Goal: Transaction & Acquisition: Book appointment/travel/reservation

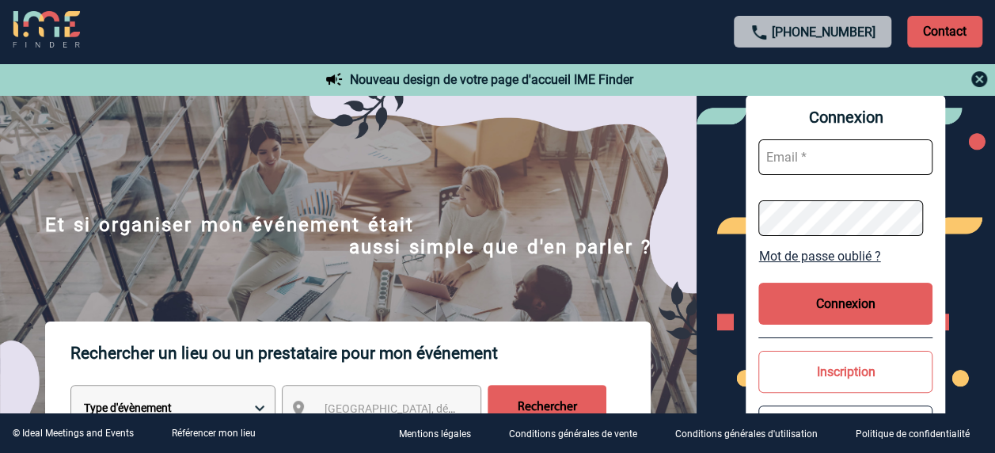
click at [776, 163] on input "text" at bounding box center [846, 157] width 174 height 36
type input "[PERSON_NAME][EMAIL_ADDRESS][DOMAIN_NAME]"
drag, startPoint x: 878, startPoint y: 161, endPoint x: 934, endPoint y: 154, distance: 56.7
click at [934, 154] on div "Connexion [PERSON_NAME][EMAIL_ADDRESS][DOMAIN_NAME] Mot de passe oublié ? Conne…" at bounding box center [846, 280] width 200 height 371
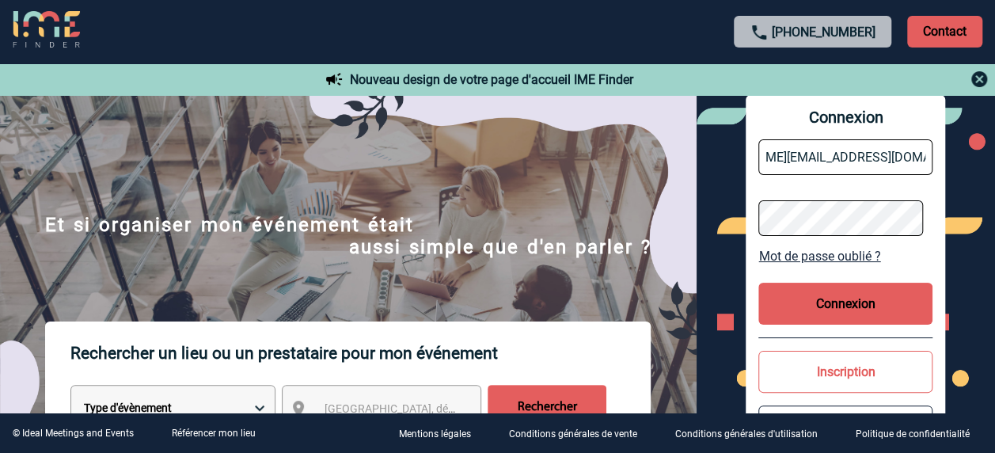
scroll to position [0, 0]
click at [698, 213] on div "Connexion agnes.beaugrand@siemens-energy.com Mot de passe oublié ? Connexion In…" at bounding box center [846, 280] width 299 height 371
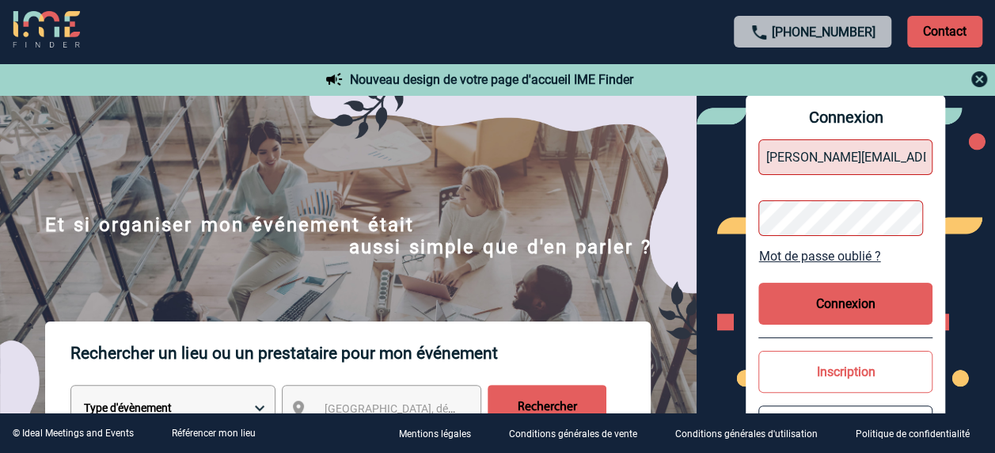
click at [824, 307] on button "Connexion" at bounding box center [846, 304] width 174 height 42
click at [822, 261] on link "Mot de passe oublié ?" at bounding box center [846, 256] width 174 height 15
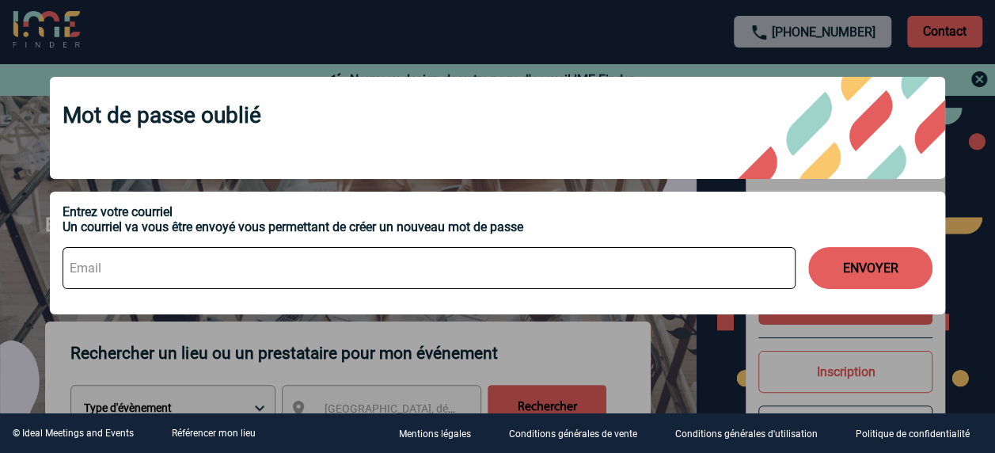
click at [650, 269] on input at bounding box center [429, 268] width 733 height 42
type input "agnes.beaugrand@siemens-energy.com"
click at [895, 266] on button "ENVOYER" at bounding box center [870, 268] width 124 height 42
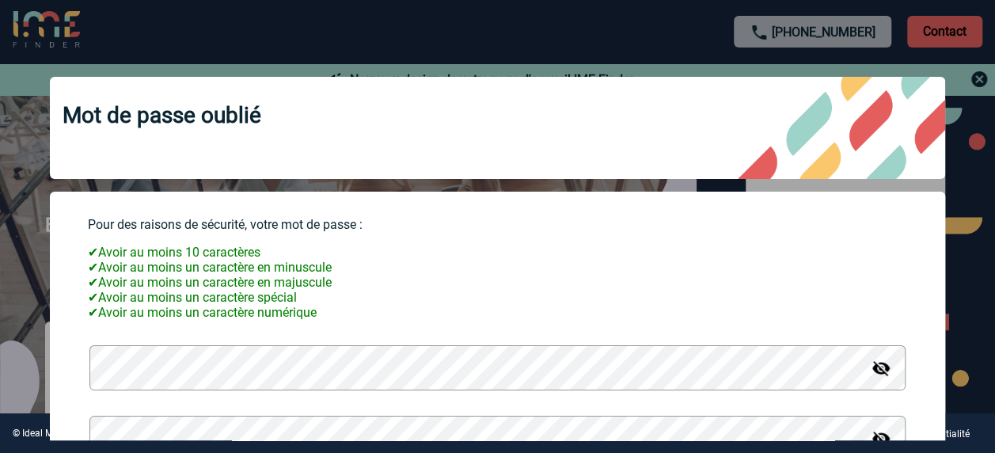
click at [873, 378] on img at bounding box center [881, 368] width 19 height 19
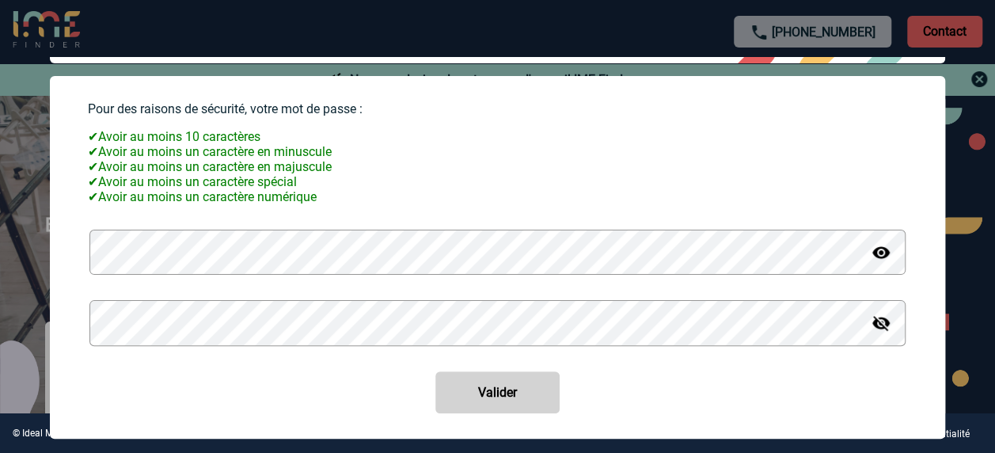
scroll to position [147, 0]
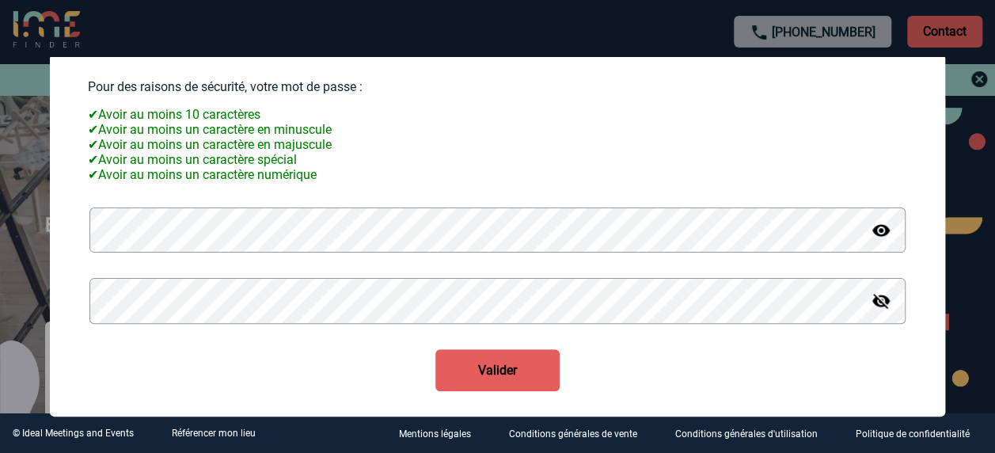
click at [485, 372] on button "Valider" at bounding box center [498, 370] width 124 height 42
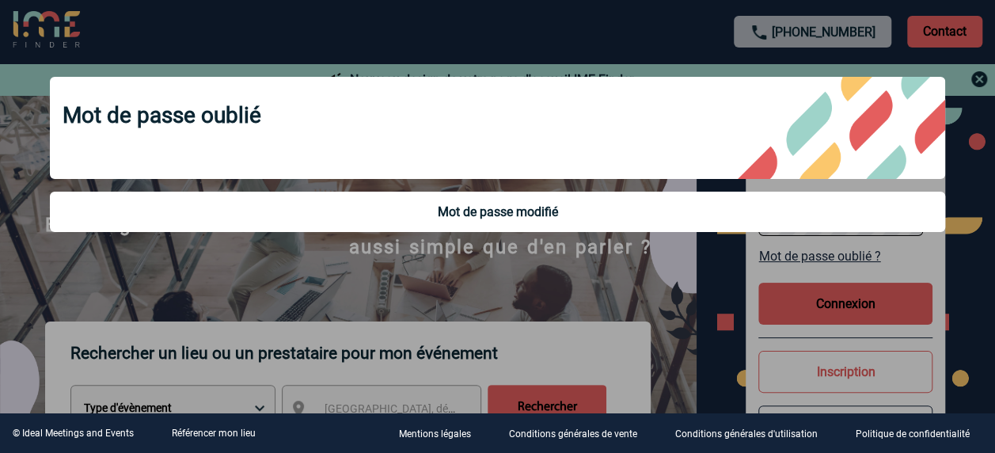
click at [801, 310] on div at bounding box center [497, 226] width 995 height 453
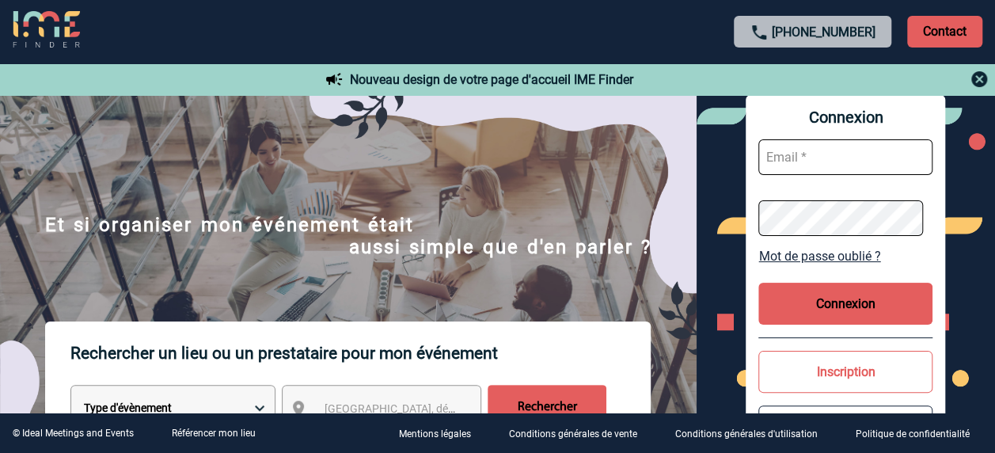
click at [792, 155] on input "text" at bounding box center [846, 157] width 174 height 36
type input "[PERSON_NAME][EMAIL_ADDRESS][DOMAIN_NAME]"
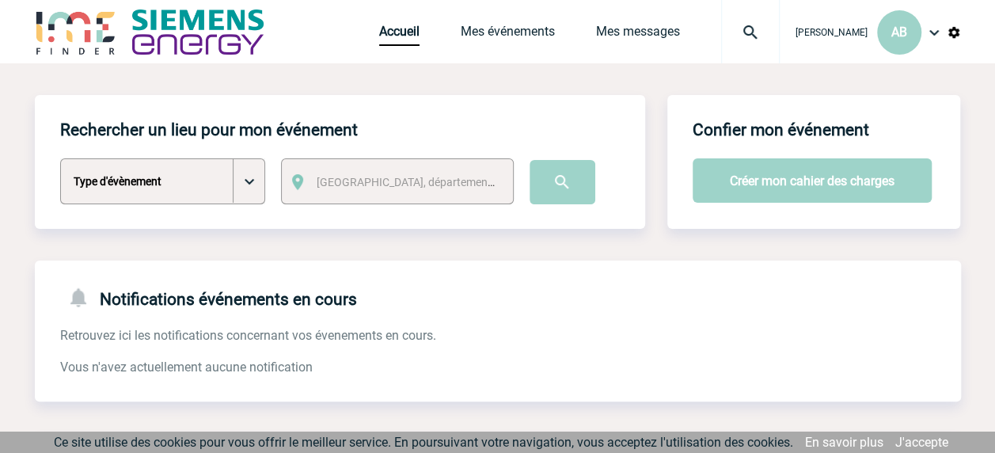
click at [240, 186] on select "Type d'évènement Séminaire avec nuitée Séminaire sans nuitée Repas de groupe Te…" at bounding box center [162, 181] width 205 height 46
select select "3"
click at [60, 159] on select "Type d'évènement Séminaire avec nuitée Séminaire sans nuitée Repas de groupe Te…" at bounding box center [162, 181] width 205 height 46
click at [449, 187] on span "[GEOGRAPHIC_DATA], département, région..." at bounding box center [427, 182] width 220 height 13
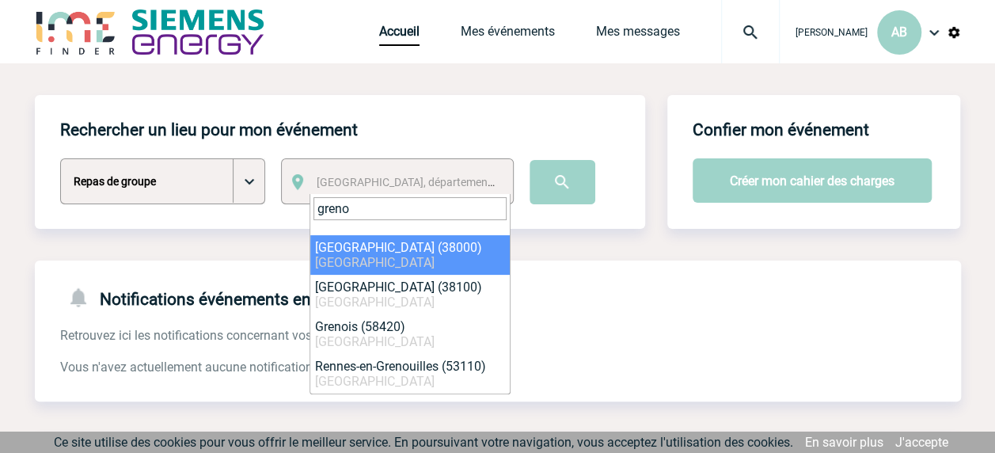
type input "greno"
select select "35563"
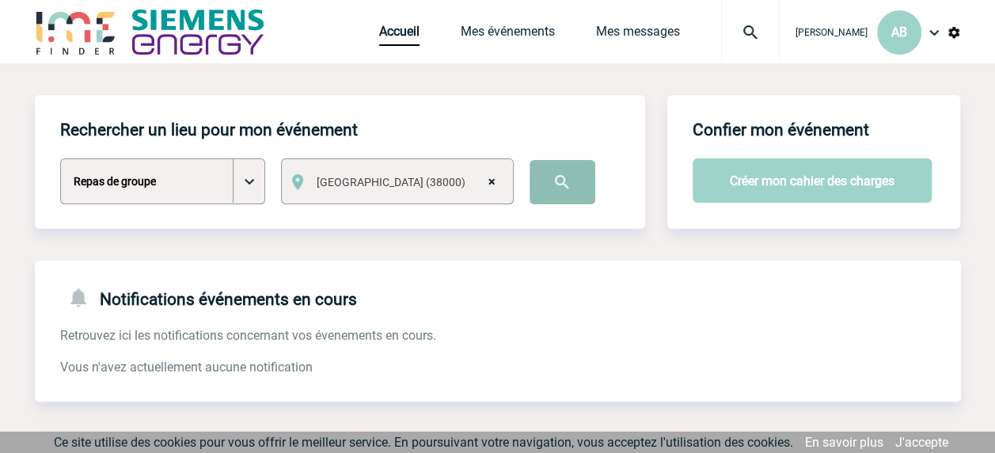
click at [548, 188] on input "image" at bounding box center [563, 182] width 66 height 44
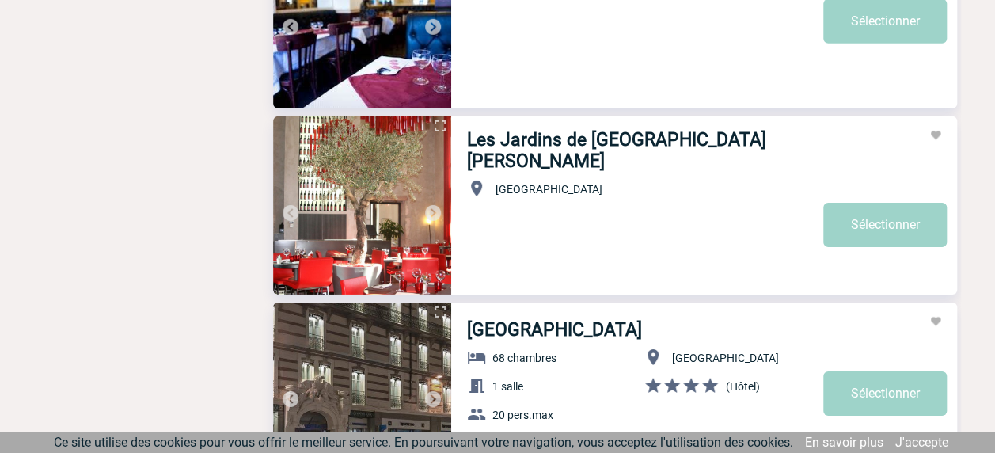
scroll to position [2534, 0]
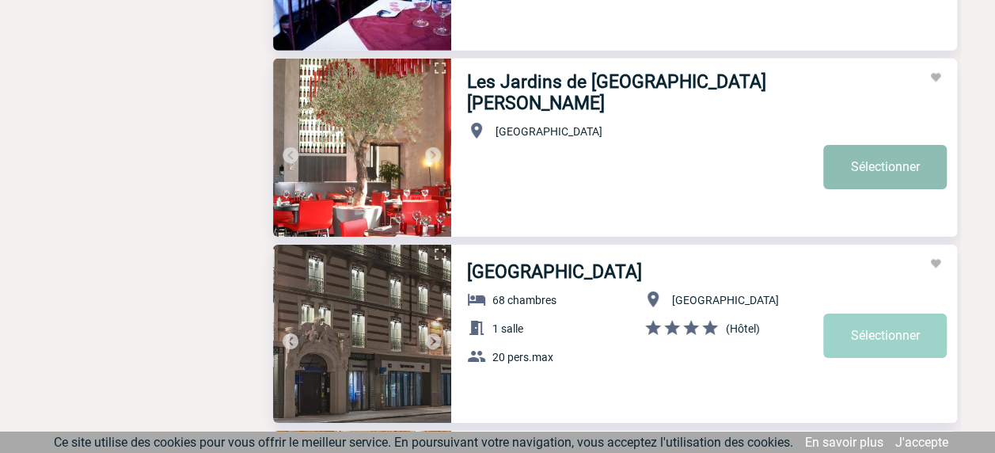
click at [881, 153] on link "Sélectionner" at bounding box center [885, 167] width 124 height 44
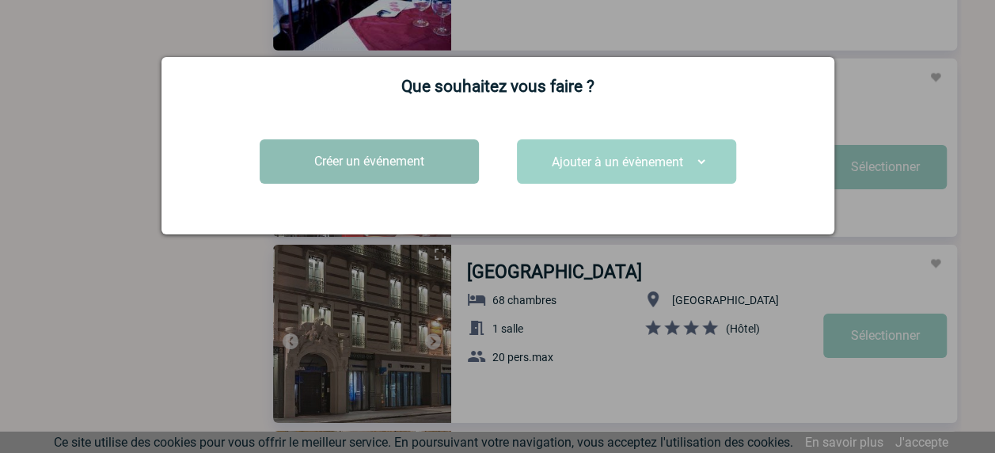
click at [358, 173] on button "Créer un événement" at bounding box center [369, 161] width 219 height 44
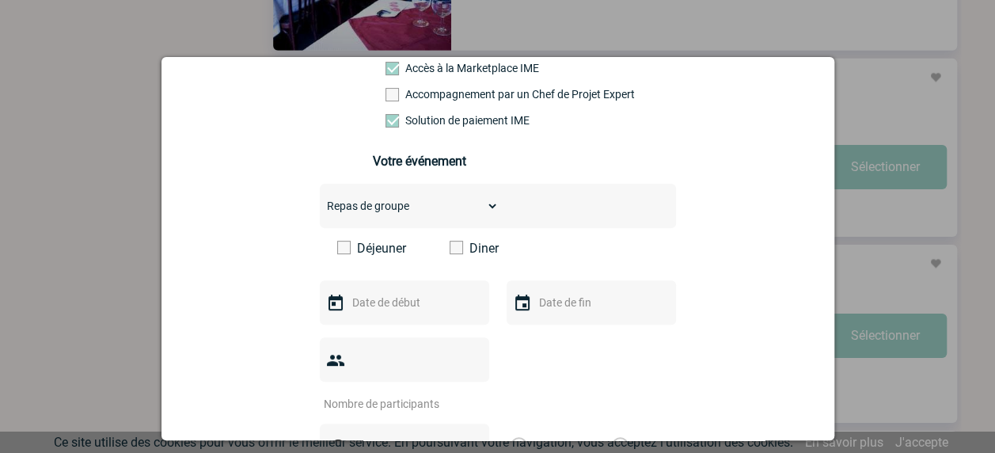
scroll to position [238, 0]
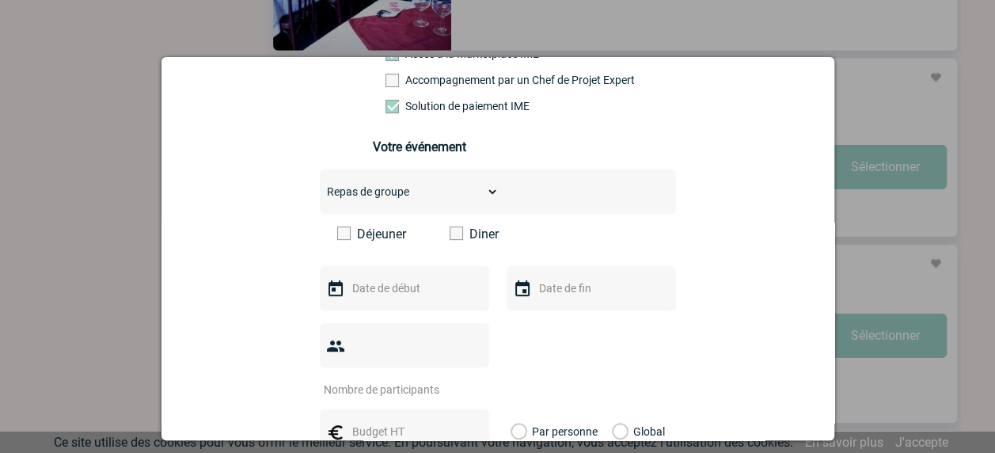
click at [456, 239] on label "Diner" at bounding box center [495, 233] width 91 height 15
click at [0, 0] on input "Diner" at bounding box center [0, 0] width 0 height 0
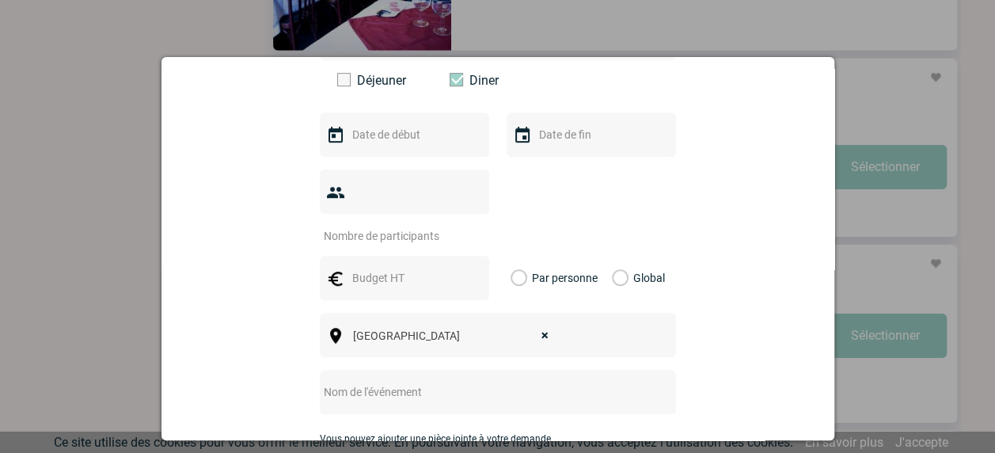
scroll to position [396, 0]
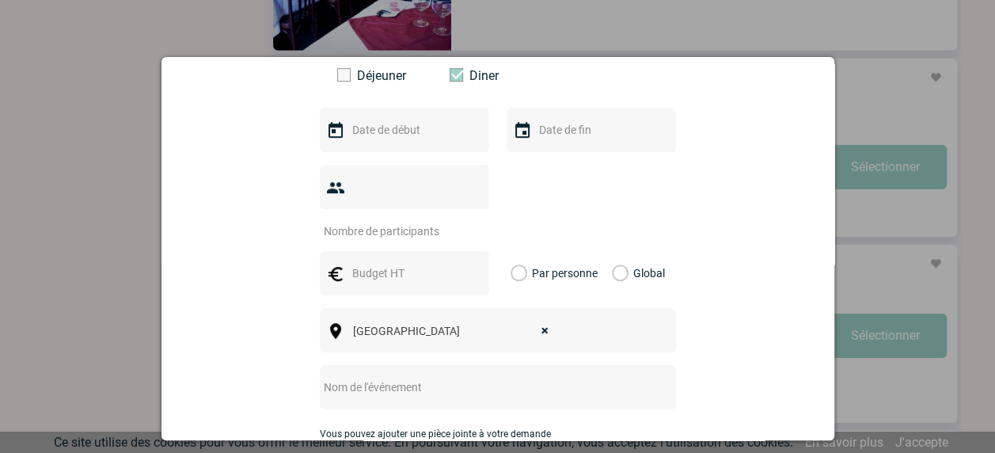
click at [335, 139] on img at bounding box center [335, 130] width 19 height 19
click at [359, 140] on input "text" at bounding box center [402, 130] width 109 height 21
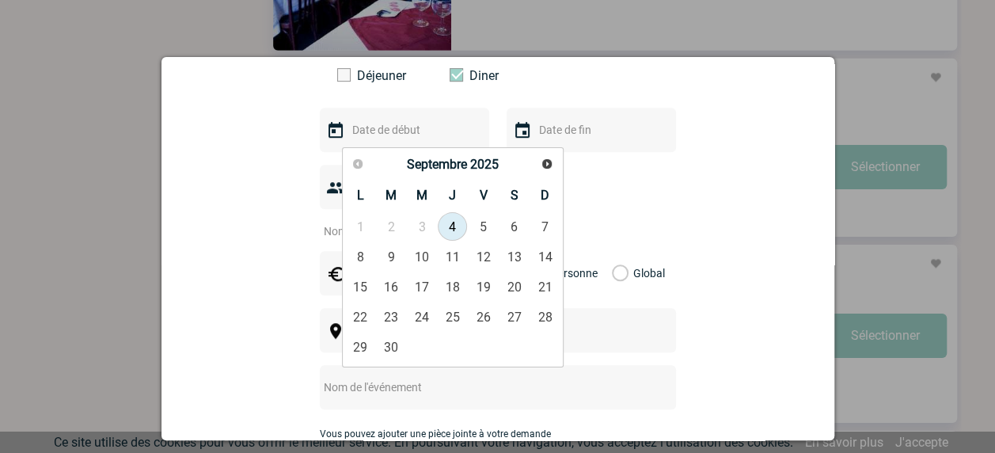
click at [359, 140] on input "text" at bounding box center [402, 130] width 109 height 21
click at [545, 163] on span "Suivant" at bounding box center [547, 164] width 13 height 13
click at [455, 261] on link "9" at bounding box center [452, 256] width 29 height 29
type input "09-10-2025"
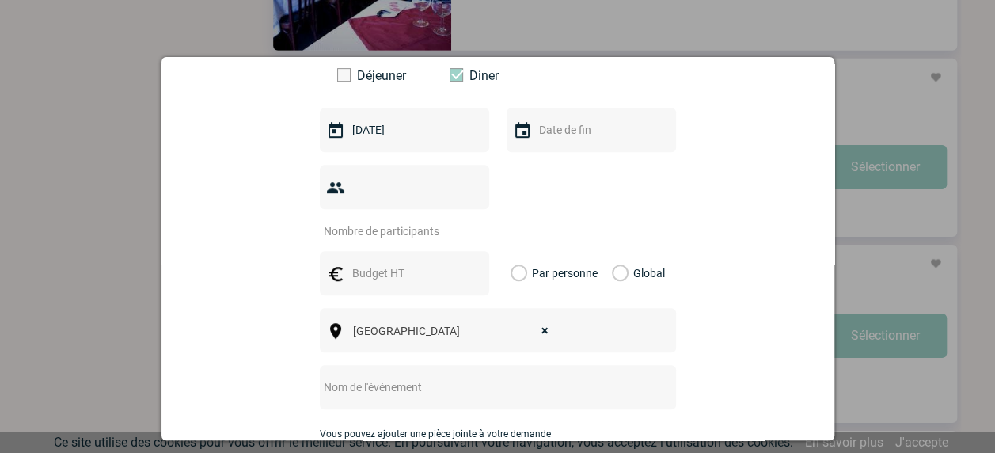
click at [525, 140] on img at bounding box center [522, 130] width 19 height 19
click at [425, 221] on input "number" at bounding box center [394, 231] width 149 height 21
click at [344, 221] on input "2" at bounding box center [394, 231] width 149 height 21
type input "12"
click at [336, 264] on img at bounding box center [335, 273] width 19 height 19
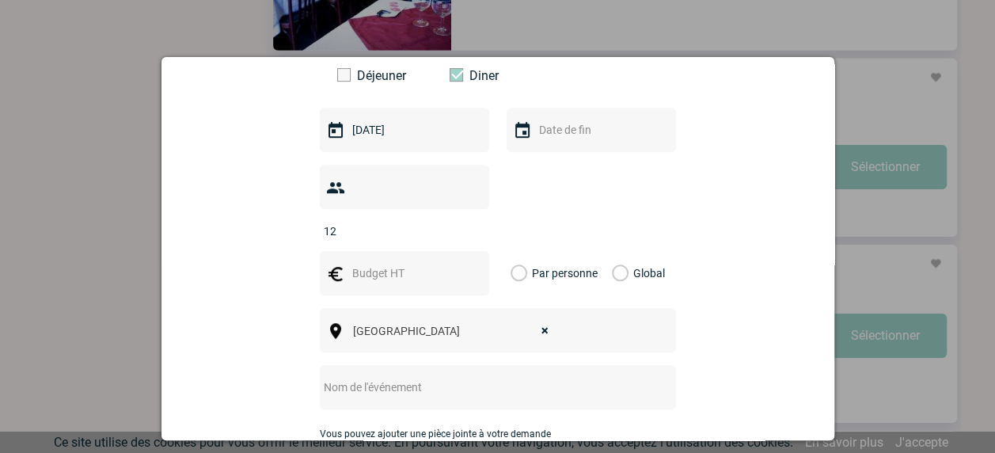
drag, startPoint x: 352, startPoint y: 250, endPoint x: 371, endPoint y: 253, distance: 19.2
click at [356, 263] on input "text" at bounding box center [402, 273] width 109 height 21
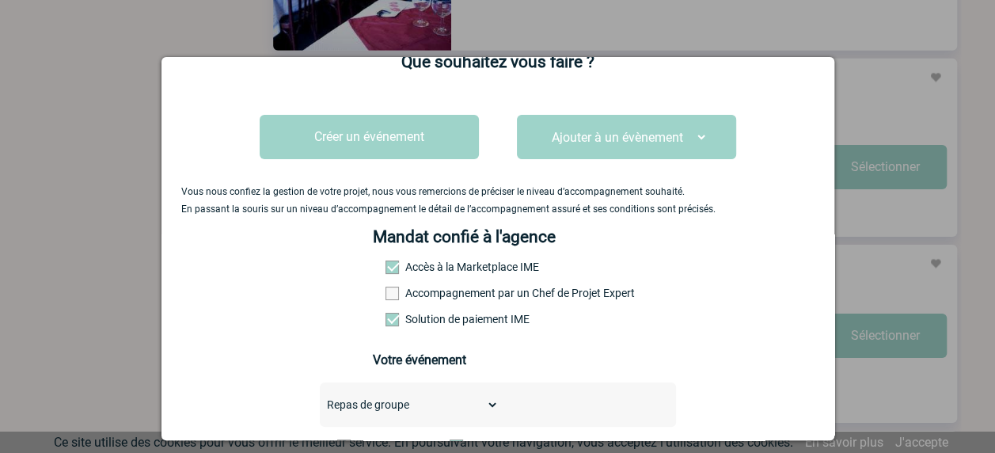
scroll to position [0, 0]
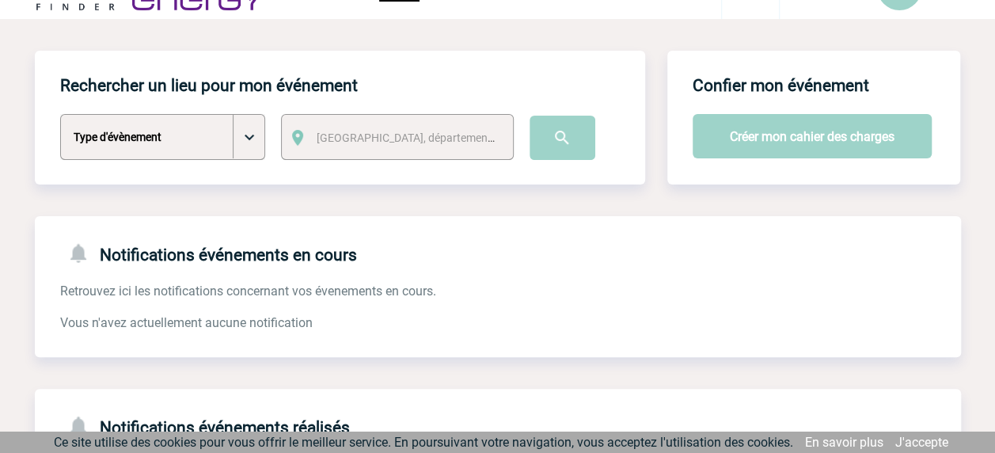
scroll to position [79, 0]
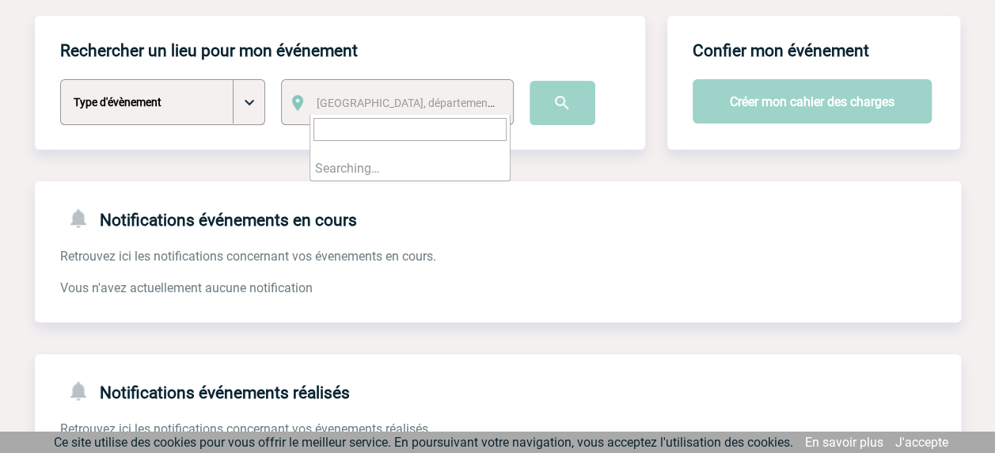
click at [417, 109] on span "Ville, département, région..." at bounding box center [427, 103] width 220 height 13
type input "GRENOBLE"
select select "35563"
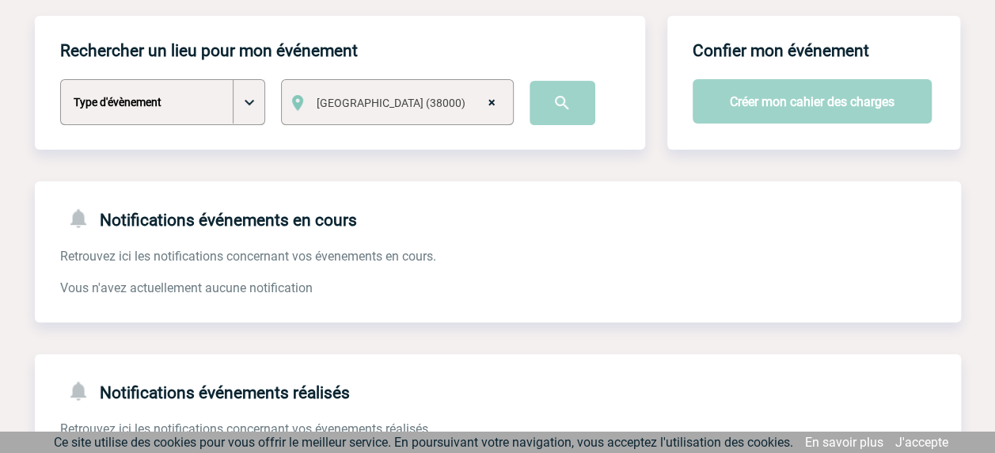
click at [613, 185] on div "Notifications événements en cours Retrouvez ici les notifications concernant vo…" at bounding box center [498, 239] width 926 height 116
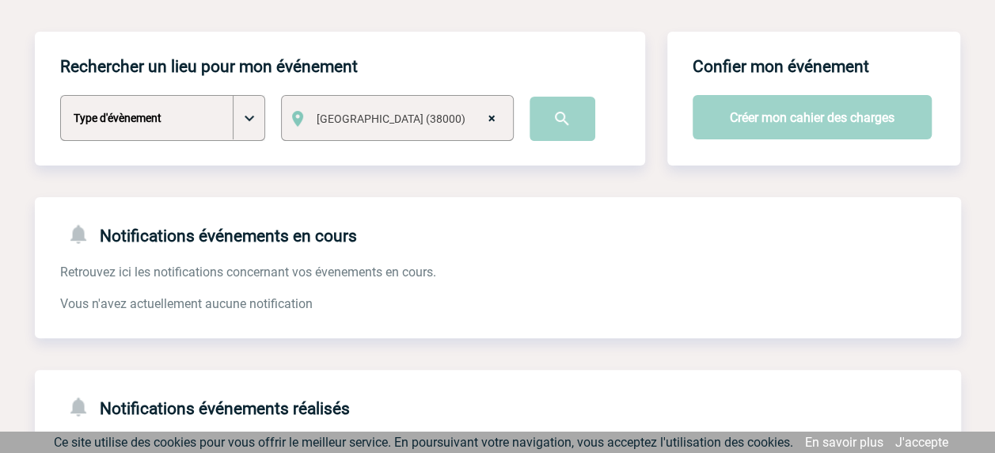
scroll to position [0, 0]
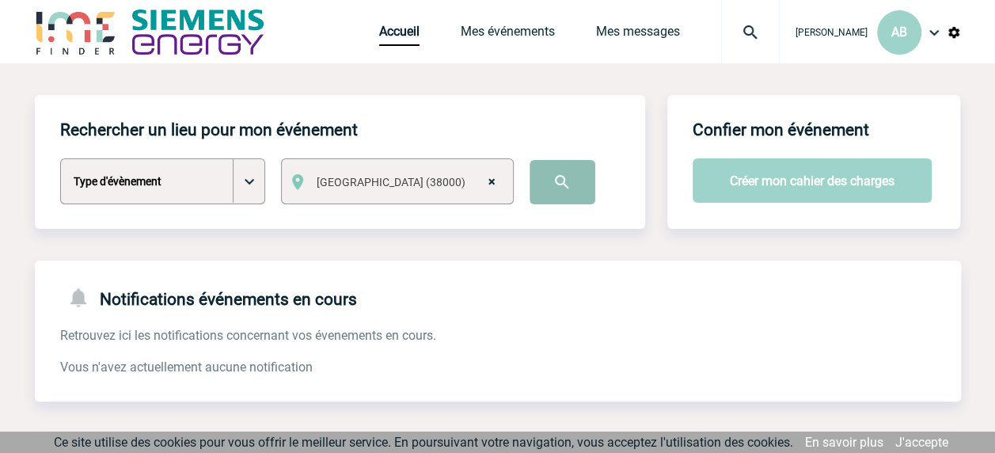
click at [565, 190] on input "image" at bounding box center [563, 182] width 66 height 44
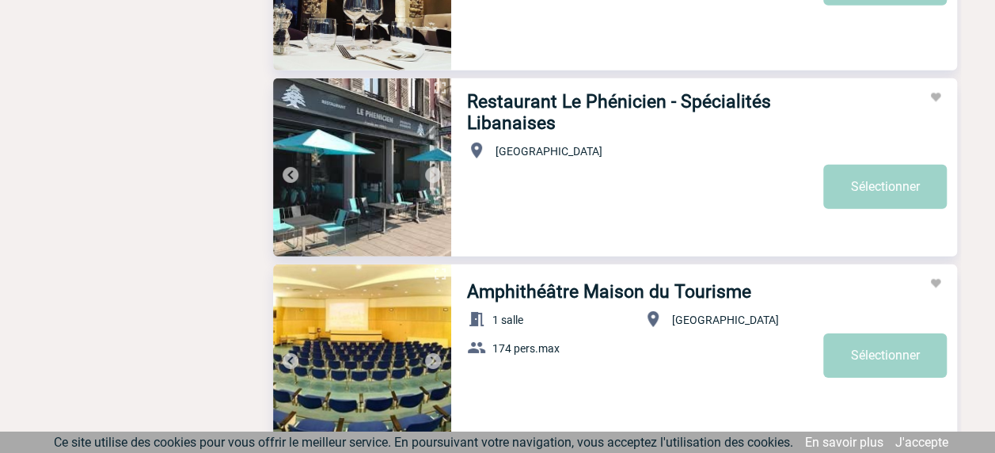
scroll to position [2217, 0]
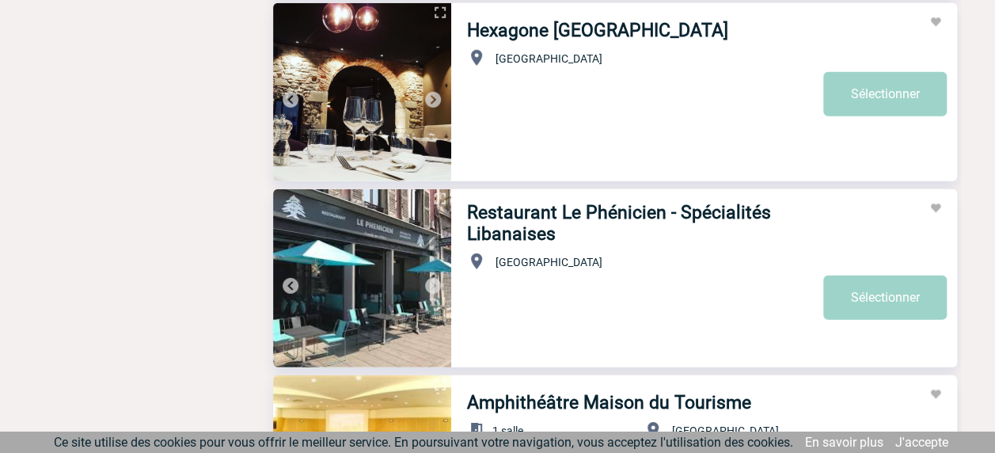
click at [410, 130] on img at bounding box center [362, 92] width 178 height 178
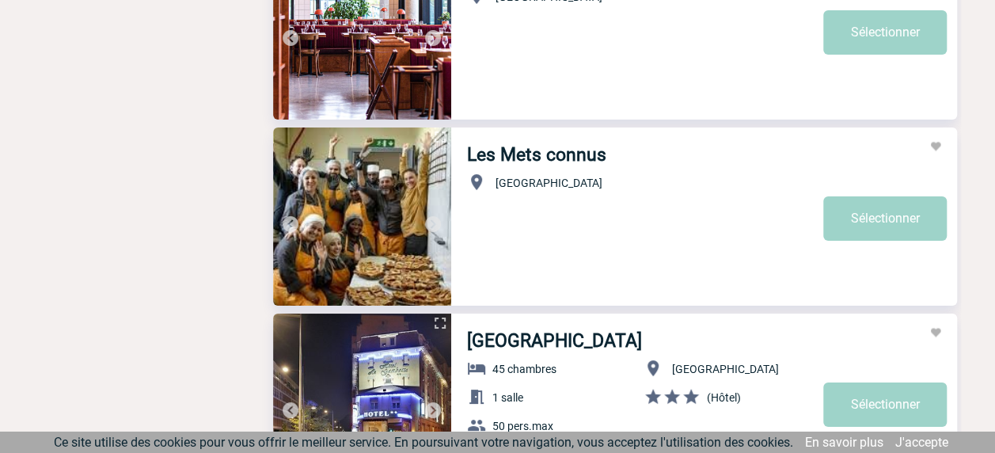
scroll to position [2851, 0]
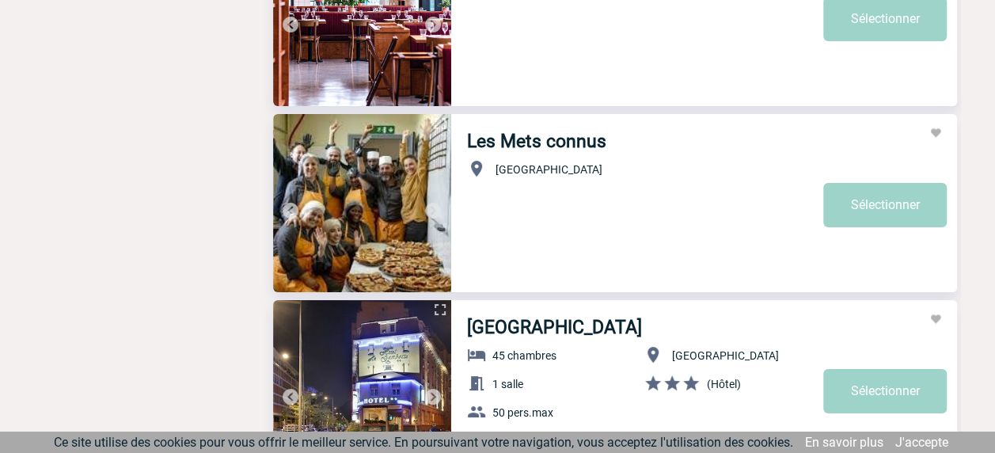
click at [375, 217] on img at bounding box center [362, 203] width 178 height 178
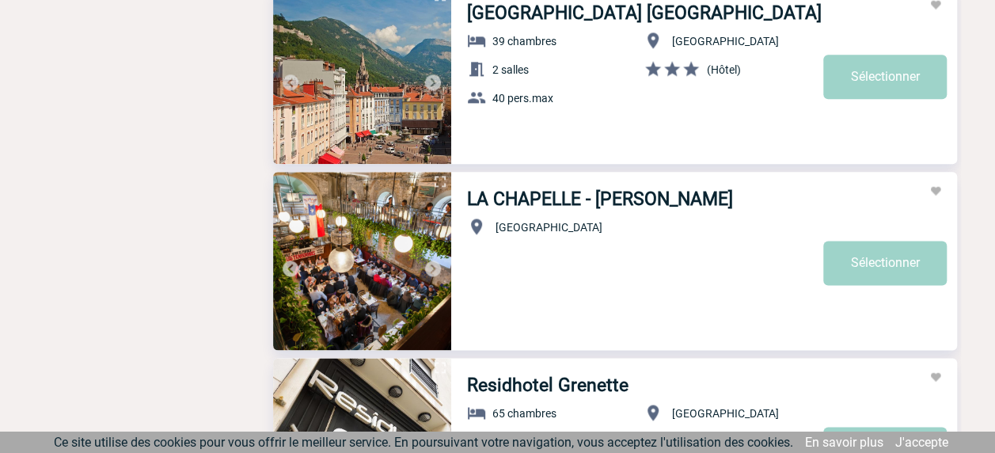
scroll to position [3959, 0]
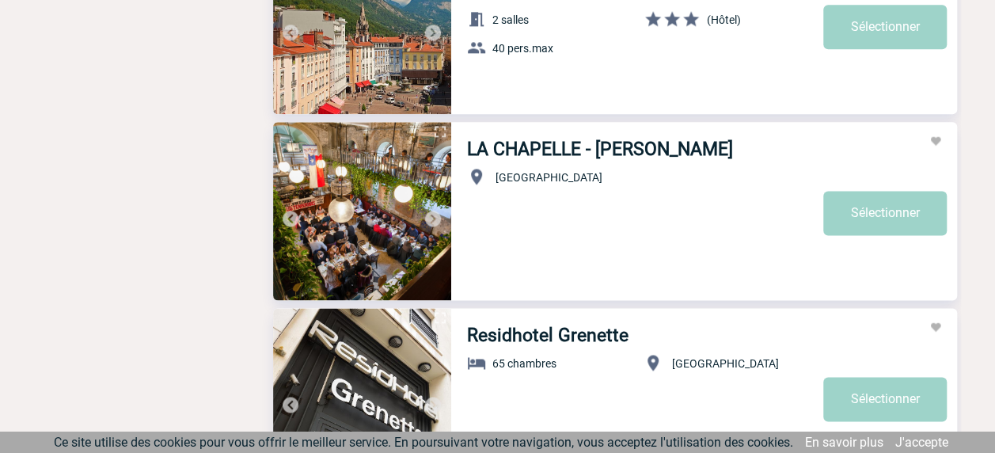
click at [378, 219] on img at bounding box center [362, 211] width 178 height 178
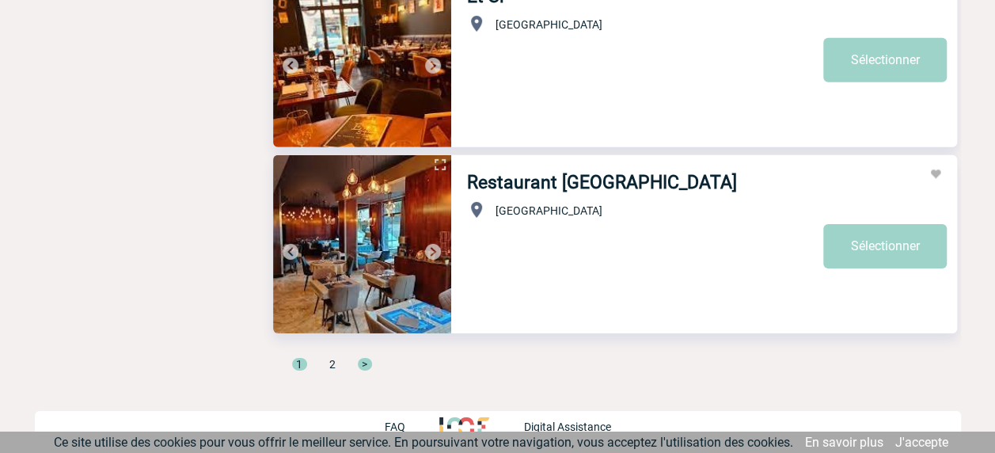
scroll to position [5421, 0]
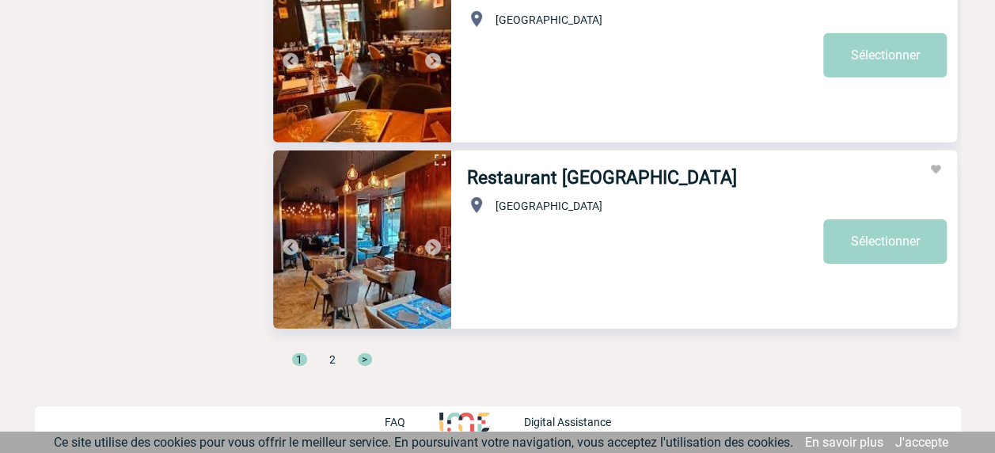
click at [348, 261] on img at bounding box center [362, 239] width 178 height 178
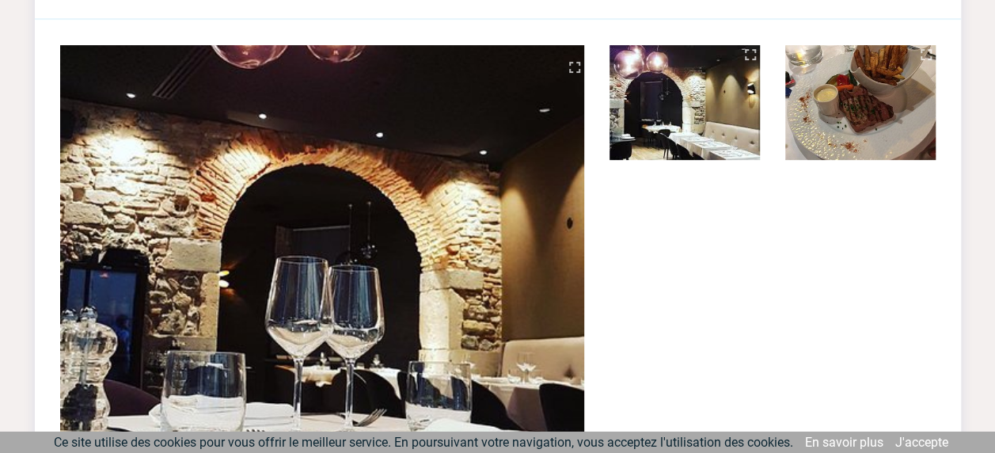
scroll to position [238, 0]
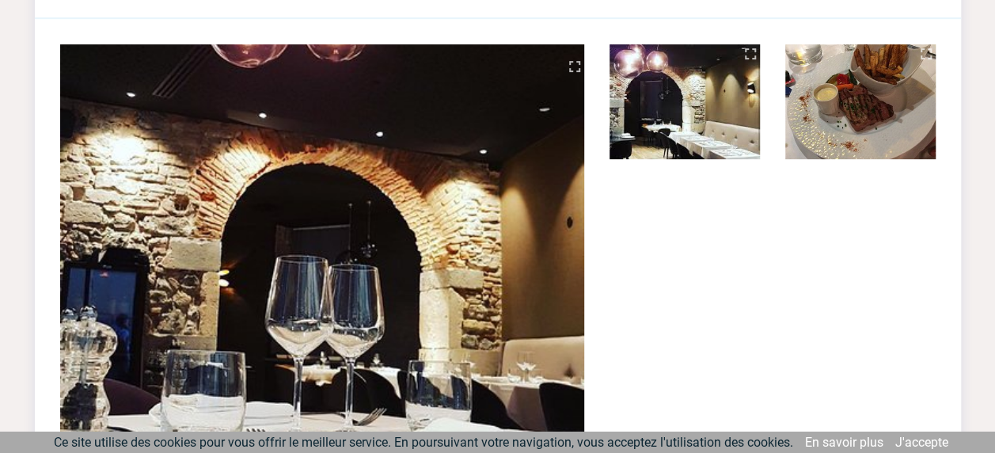
click at [643, 141] on img at bounding box center [685, 101] width 150 height 115
click at [819, 128] on img at bounding box center [860, 101] width 150 height 115
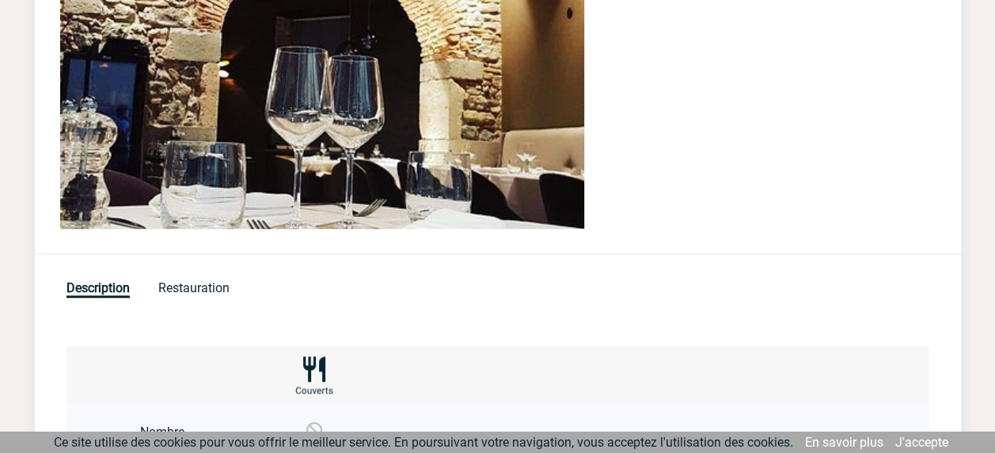
scroll to position [554, 0]
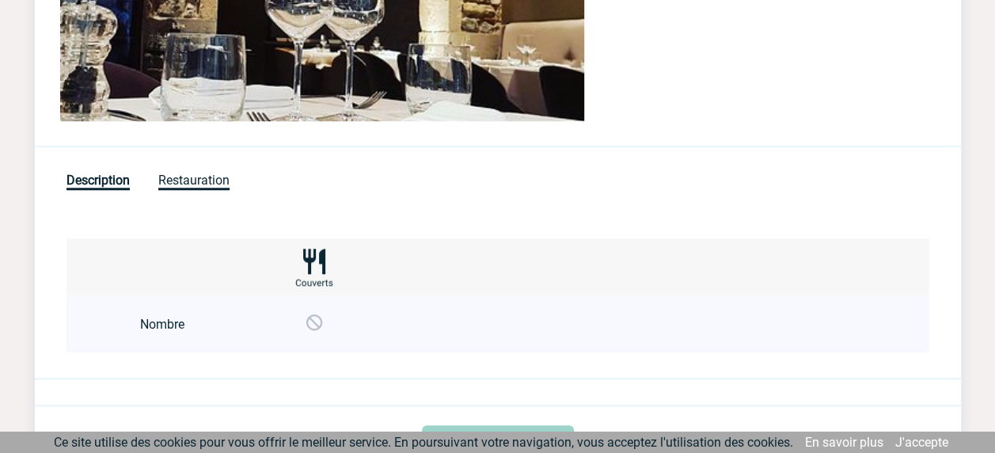
click at [200, 179] on span "Restauration" at bounding box center [193, 181] width 71 height 17
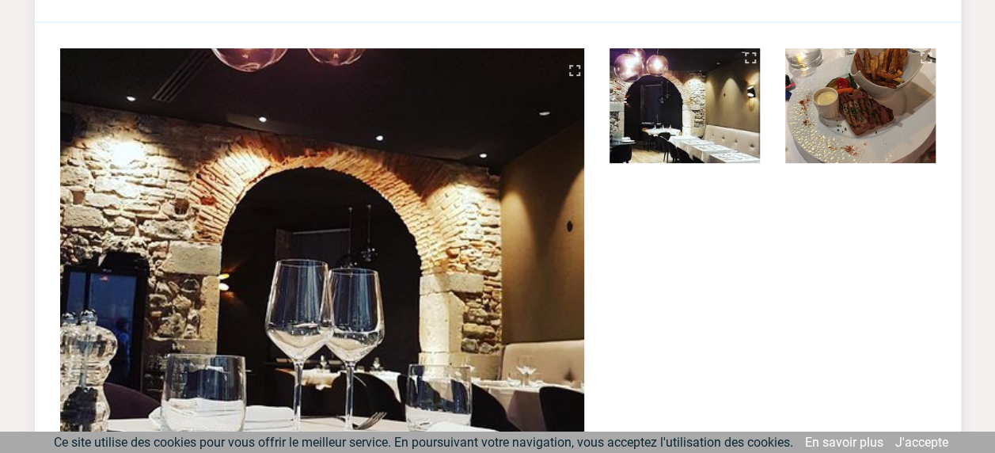
scroll to position [212, 0]
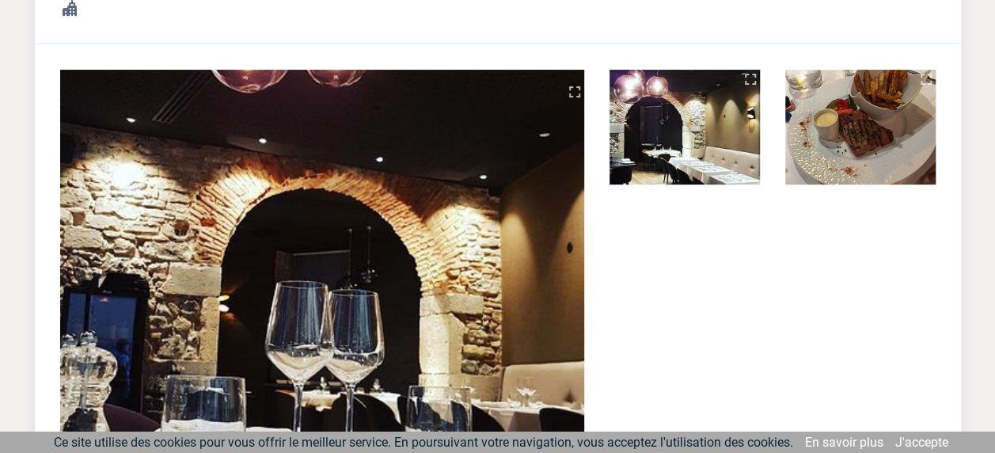
click at [416, 233] on img at bounding box center [322, 267] width 524 height 394
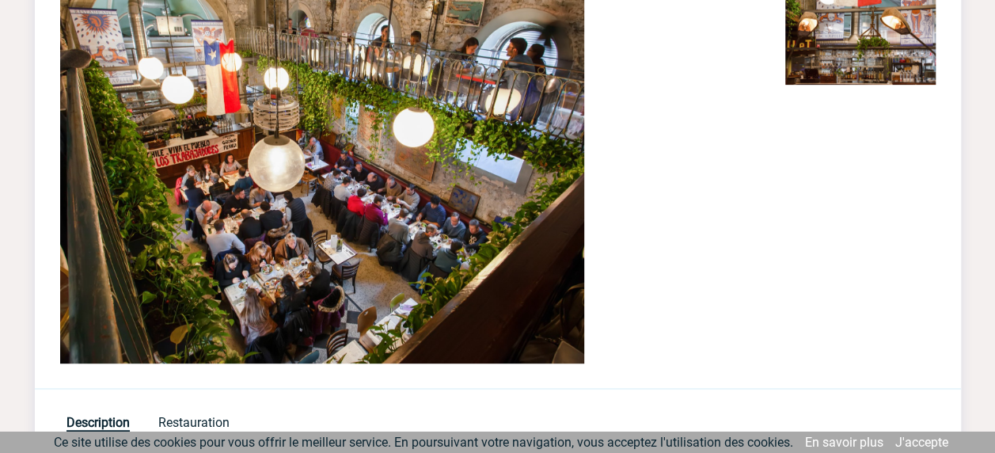
scroll to position [317, 0]
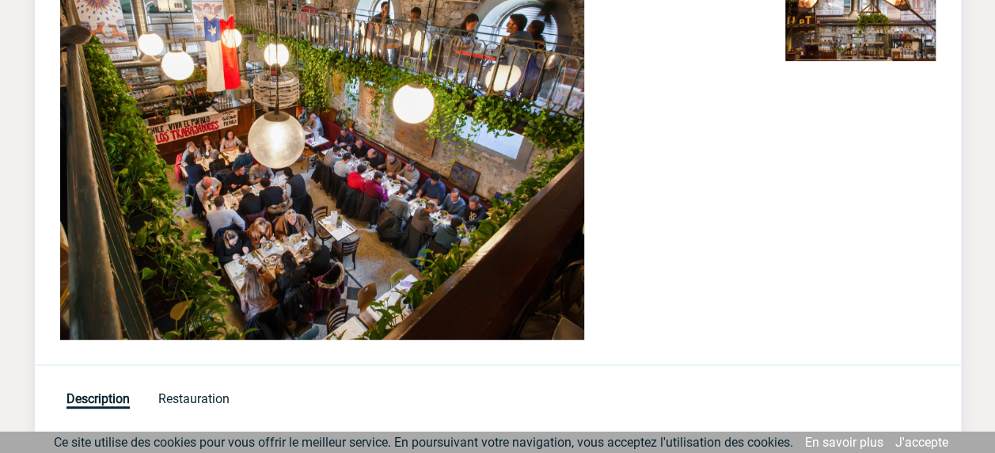
click at [337, 198] on img at bounding box center [322, 143] width 524 height 394
click at [884, 40] on img at bounding box center [860, 3] width 150 height 115
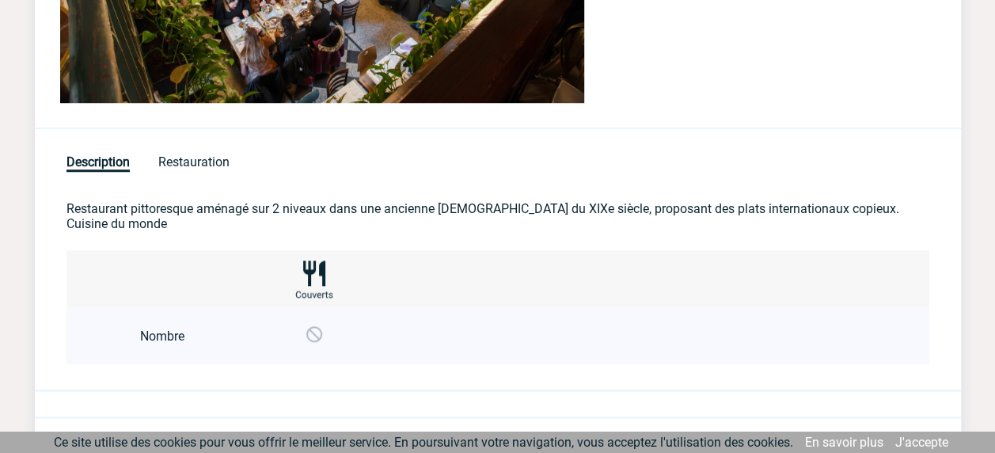
scroll to position [554, 0]
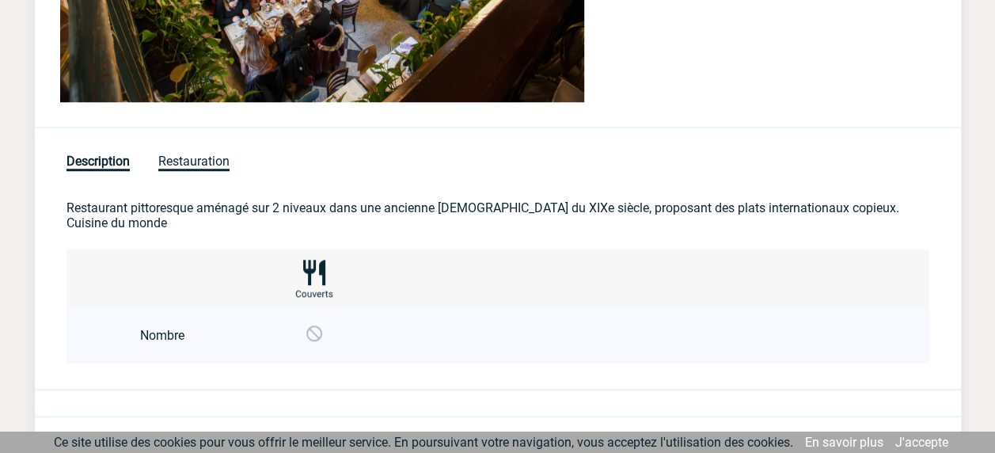
click at [209, 154] on span "Restauration" at bounding box center [193, 162] width 71 height 17
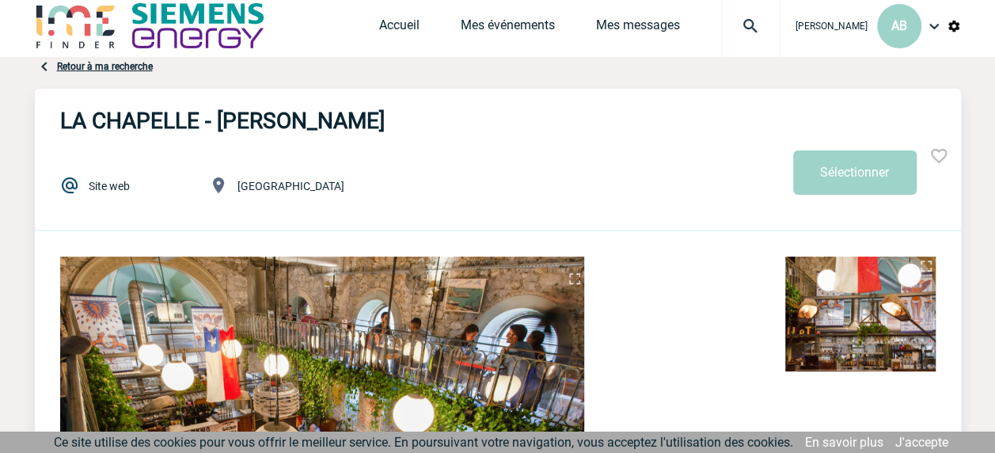
scroll to position [0, 0]
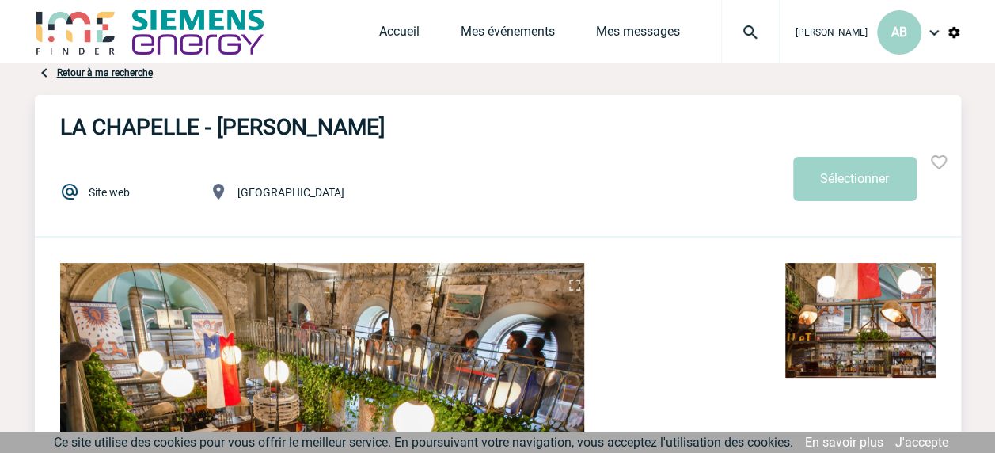
click at [89, 191] on link "Site web" at bounding box center [109, 192] width 41 height 13
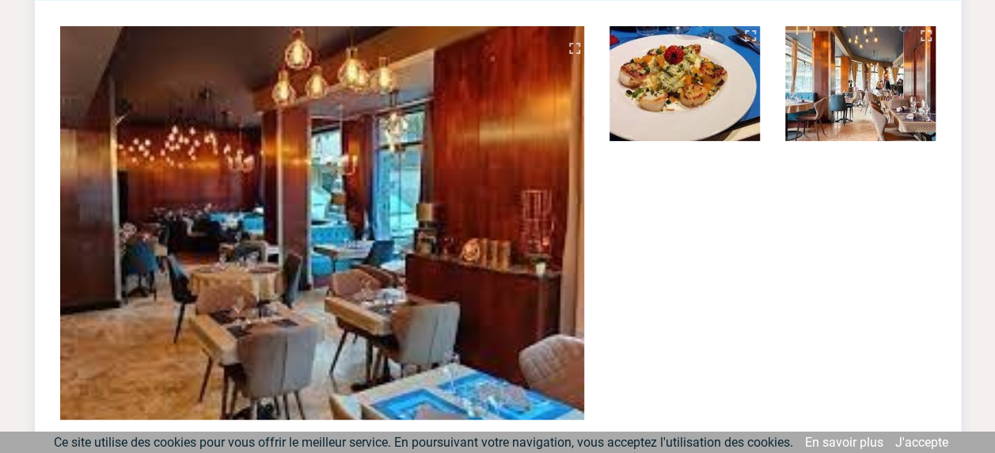
scroll to position [238, 0]
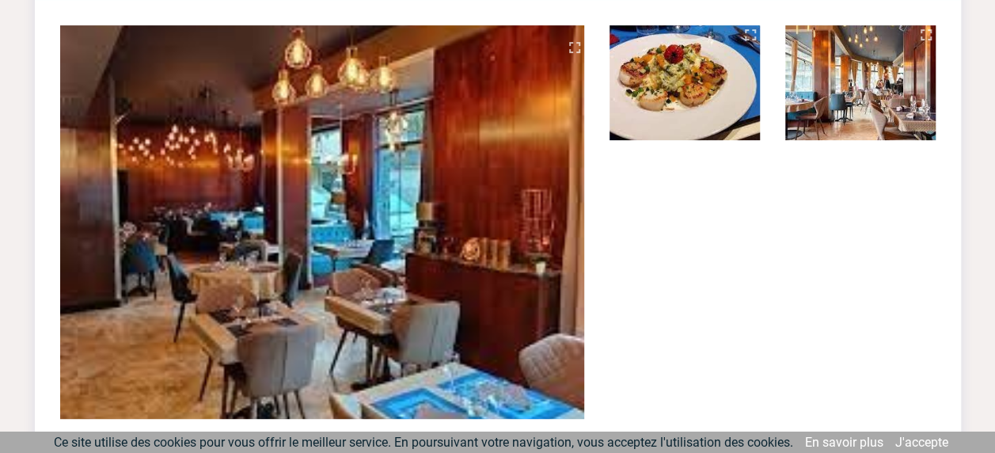
click at [857, 106] on img at bounding box center [860, 82] width 150 height 115
click at [729, 86] on img at bounding box center [685, 82] width 150 height 115
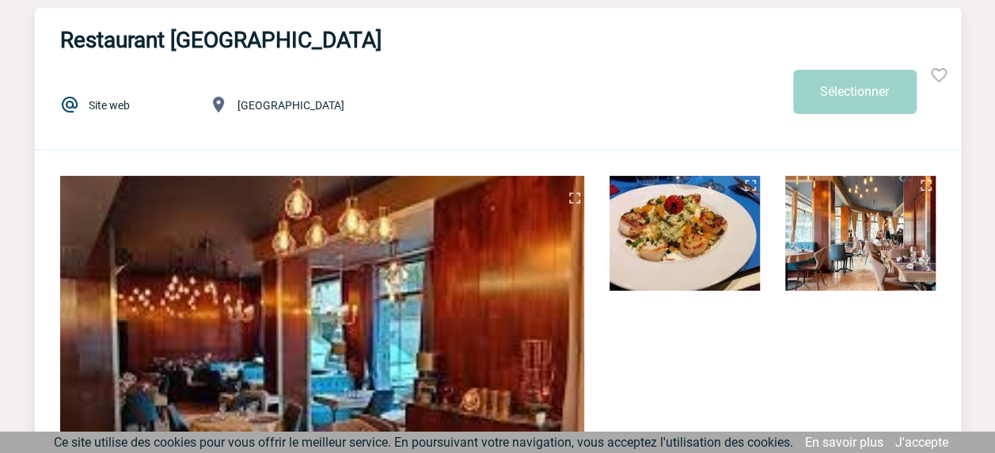
scroll to position [0, 0]
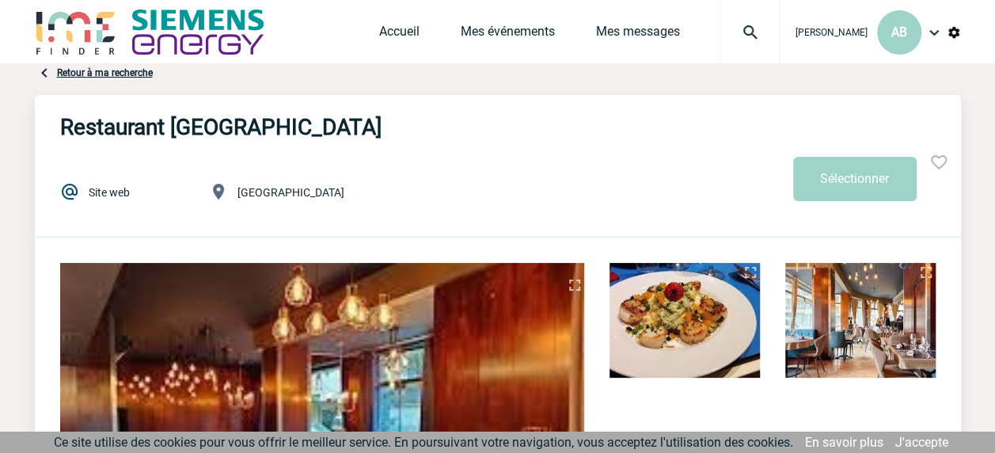
click at [113, 188] on link "Site web" at bounding box center [109, 192] width 41 height 13
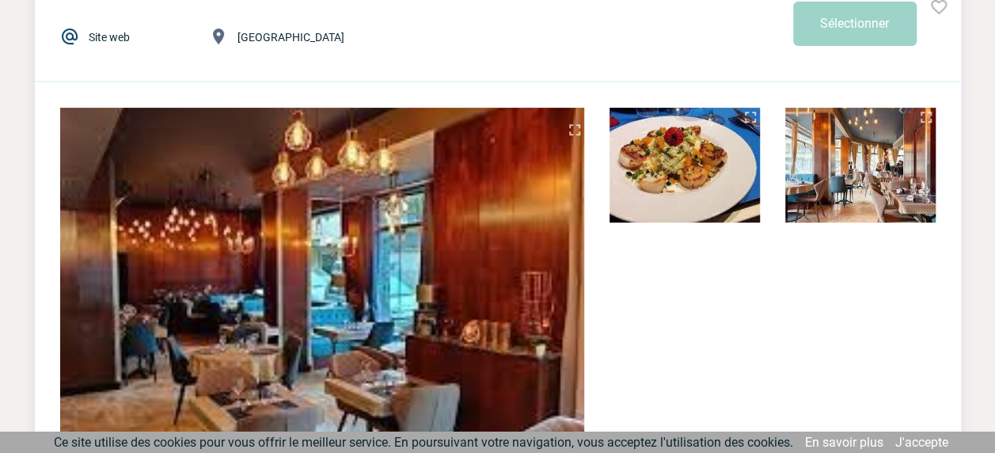
scroll to position [158, 0]
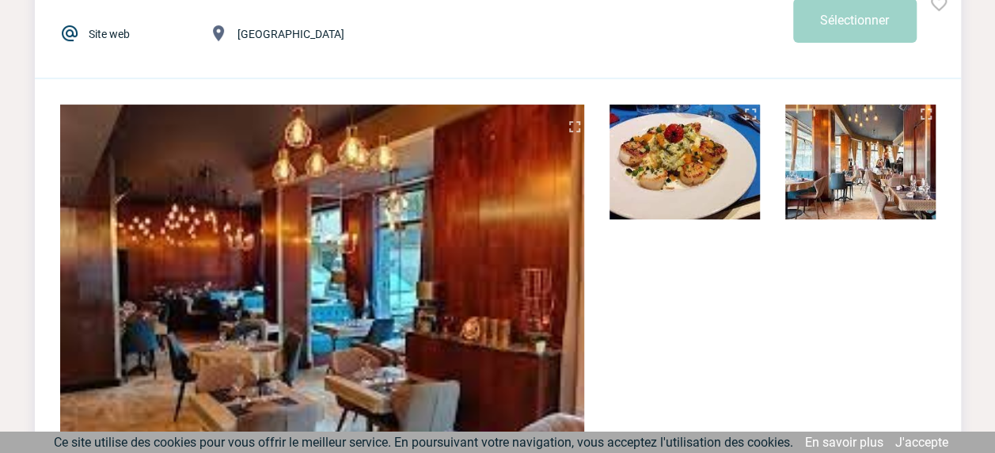
click at [614, 172] on img at bounding box center [685, 162] width 150 height 115
click at [680, 187] on img at bounding box center [685, 162] width 150 height 115
click at [808, 188] on img at bounding box center [860, 162] width 150 height 115
click at [721, 187] on img at bounding box center [685, 162] width 150 height 115
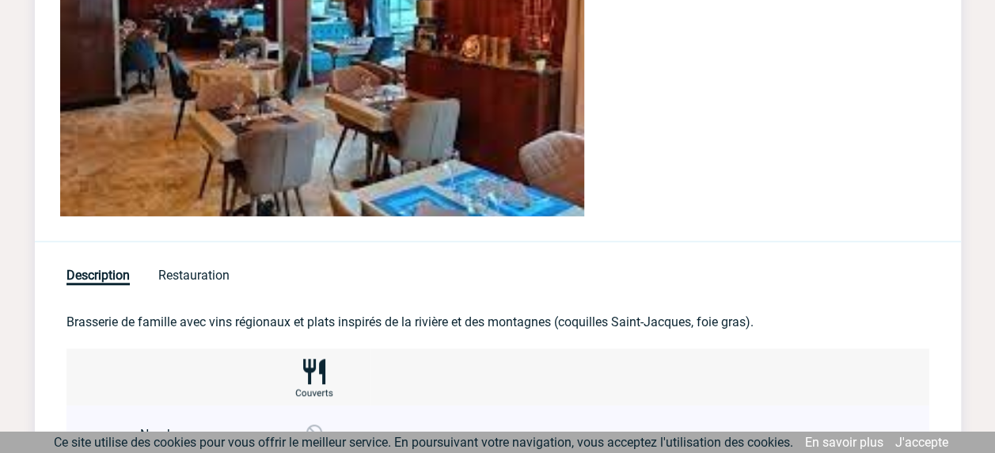
scroll to position [475, 0]
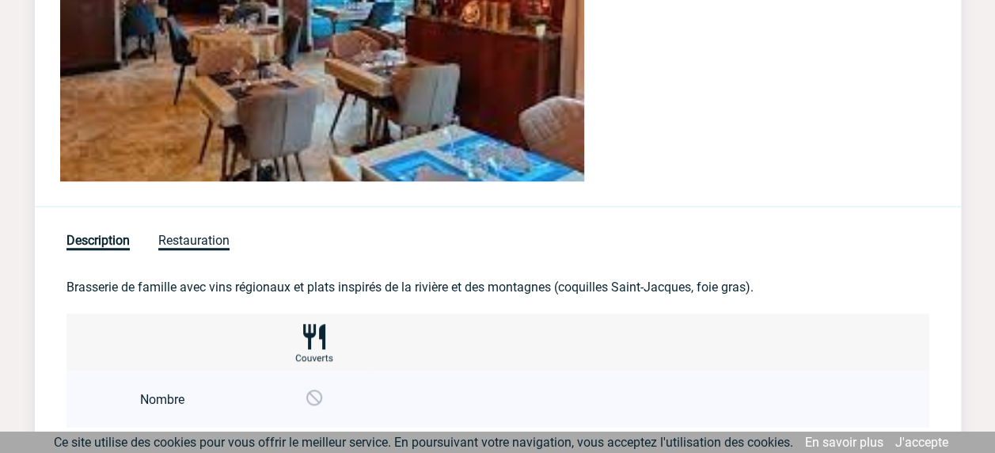
click at [196, 237] on span "Restauration" at bounding box center [193, 241] width 71 height 17
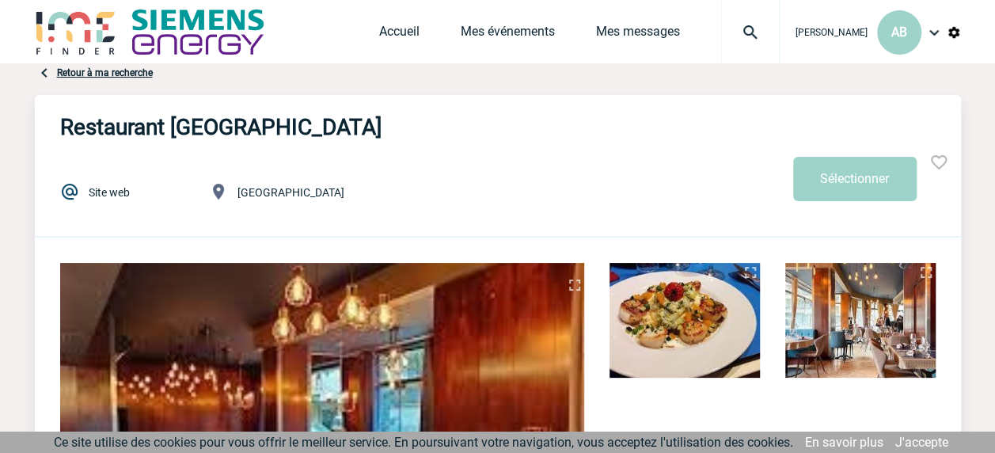
scroll to position [0, 0]
